Goal: Find specific page/section: Find specific page/section

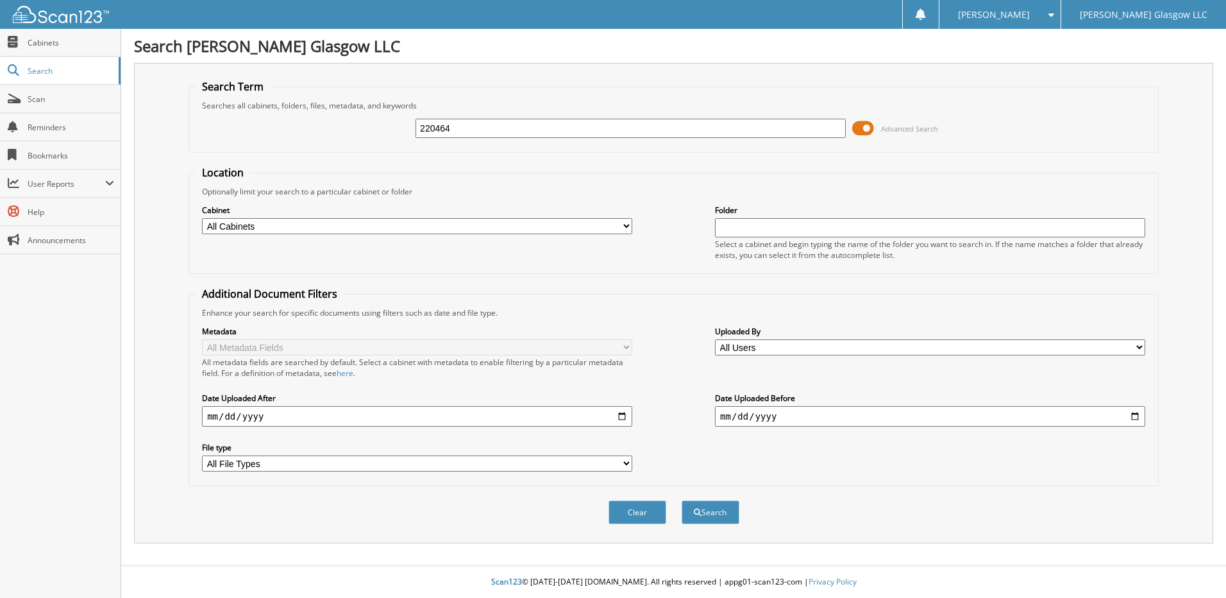
type input "220464"
click at [682, 500] on button "Search" at bounding box center [711, 512] width 58 height 24
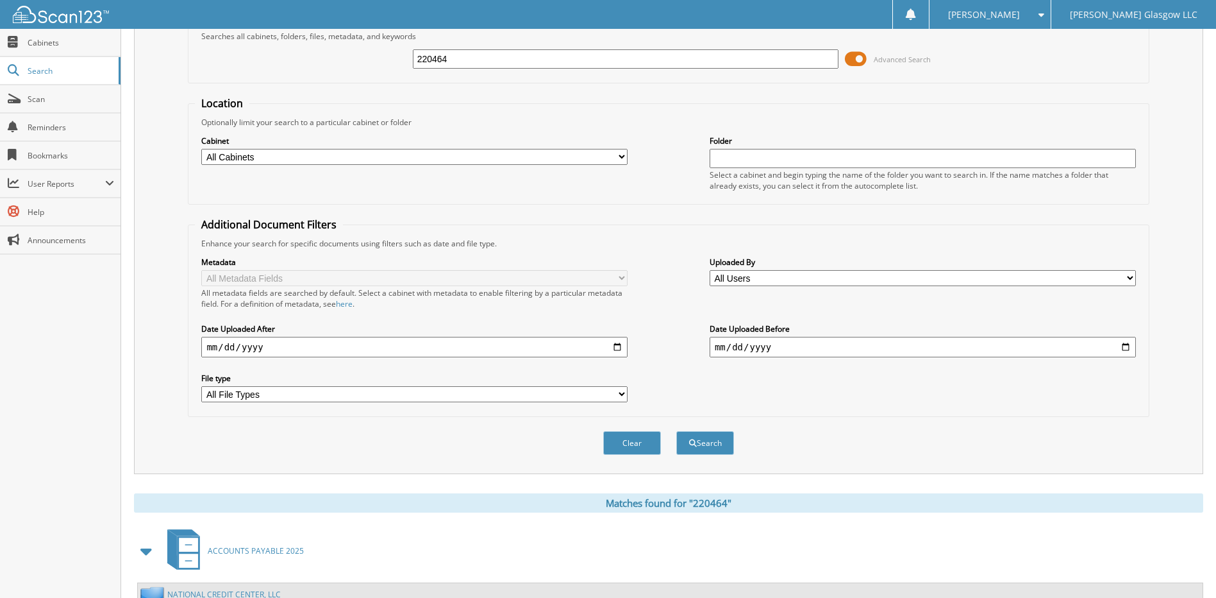
scroll to position [190, 0]
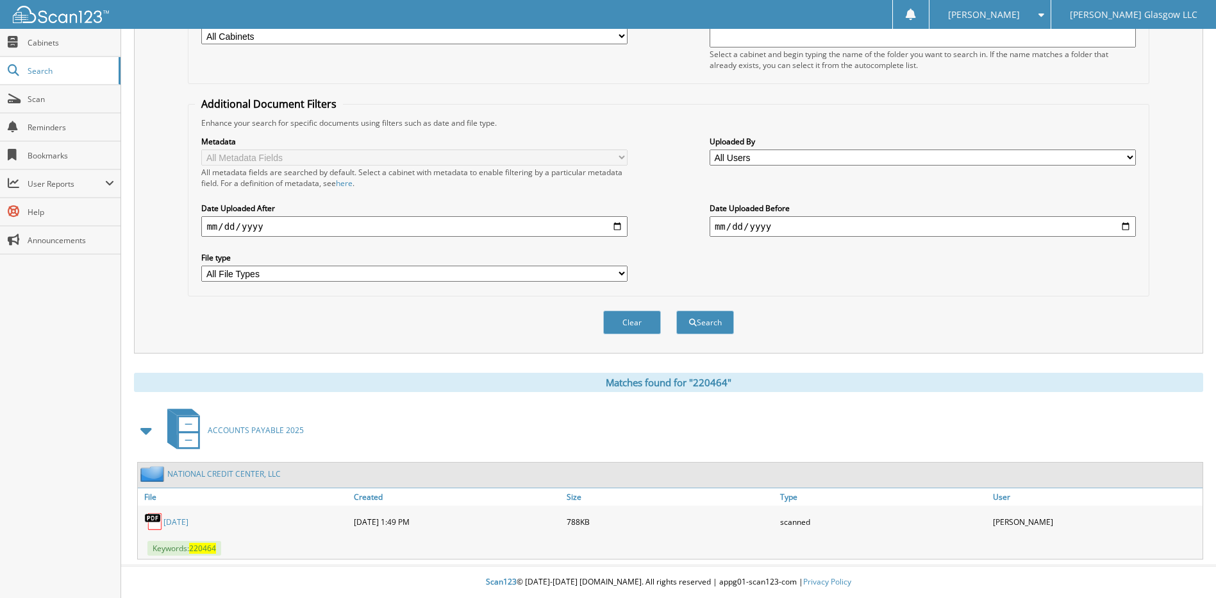
click at [189, 519] on link "[DATE]" at bounding box center [175, 521] width 25 height 11
drag, startPoint x: 594, startPoint y: 199, endPoint x: 592, endPoint y: 226, distance: 26.3
click at [51, 102] on span "Scan" at bounding box center [71, 99] width 87 height 11
